Goal: Navigation & Orientation: Find specific page/section

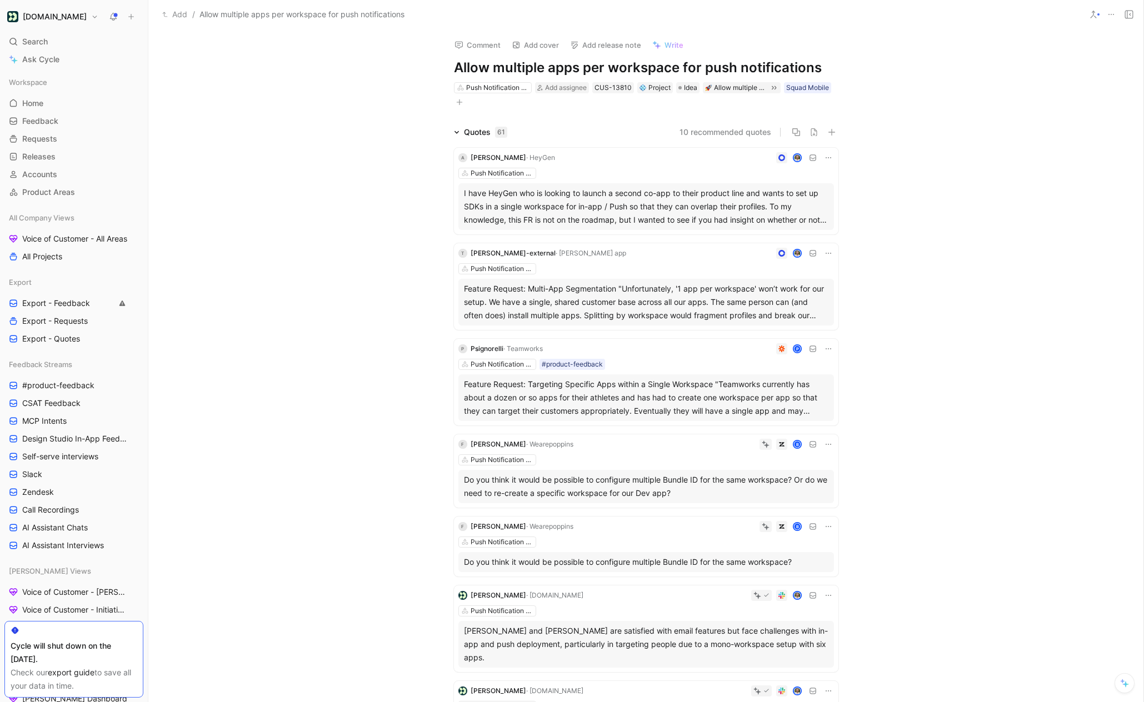
scroll to position [1, 0]
click at [50, 20] on h1 "[DOMAIN_NAME]" at bounding box center [55, 17] width 64 height 10
click at [62, 115] on div "Workspace settings G then S" at bounding box center [75, 115] width 137 height 18
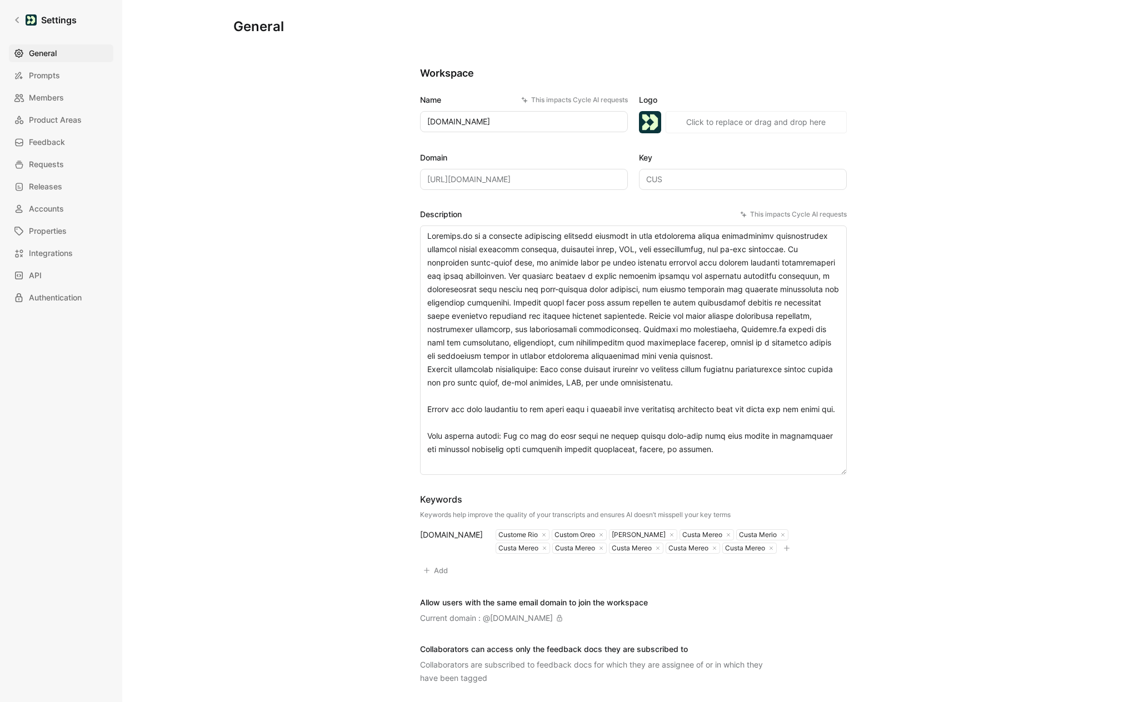
click at [43, 1] on div "Settings General Prompts Members Product Areas Feedback Requests Releases Accou…" at bounding box center [61, 351] width 122 height 702
click at [23, 15] on link "Settings" at bounding box center [45, 20] width 72 height 22
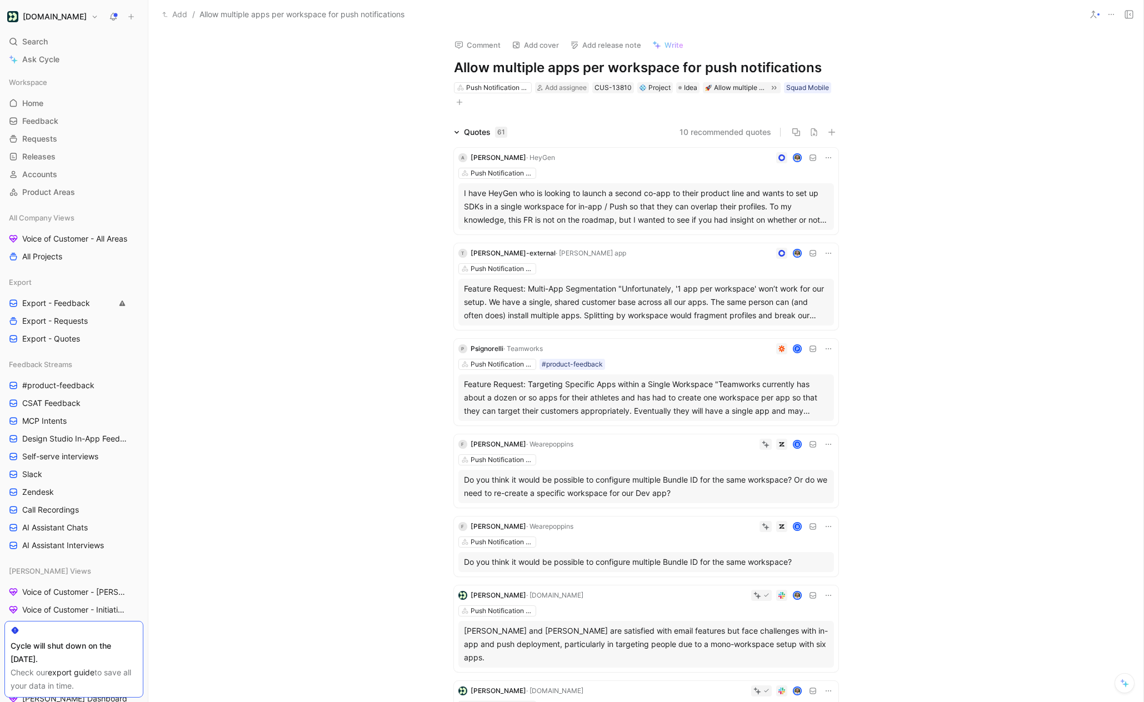
click at [31, 22] on button "[DOMAIN_NAME]" at bounding box center [52, 17] width 97 height 16
click at [36, 71] on div "Account settings" at bounding box center [75, 72] width 137 height 18
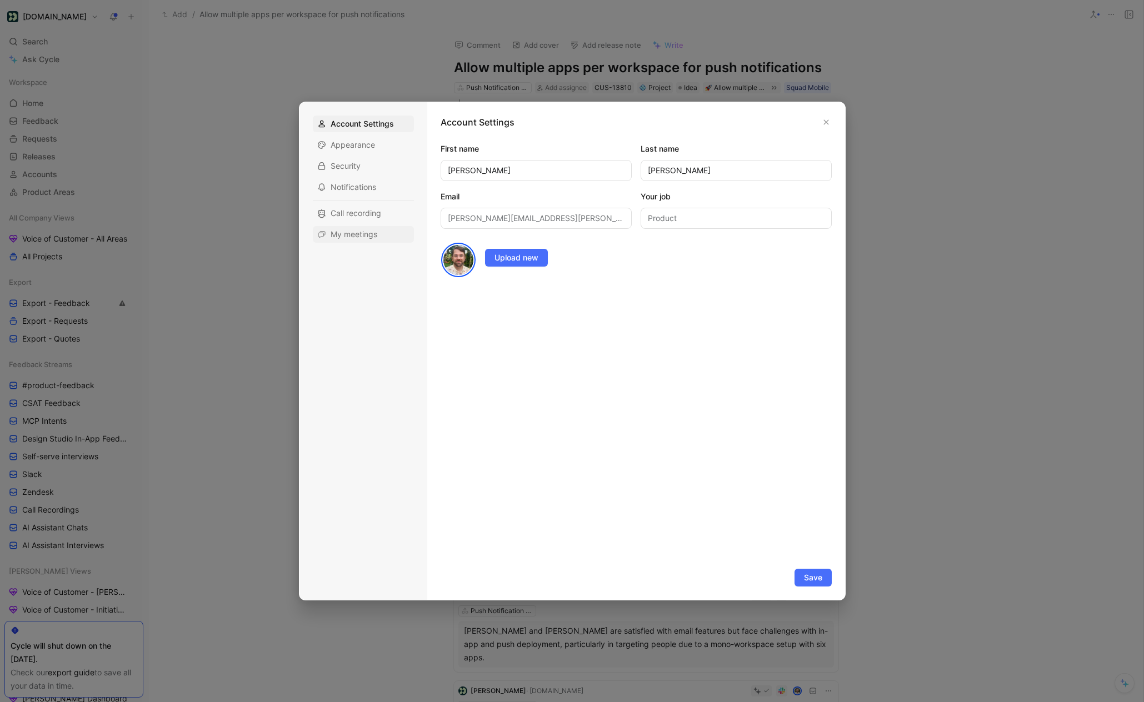
click at [373, 232] on span "My meetings" at bounding box center [353, 234] width 47 height 11
